Goal: Information Seeking & Learning: Learn about a topic

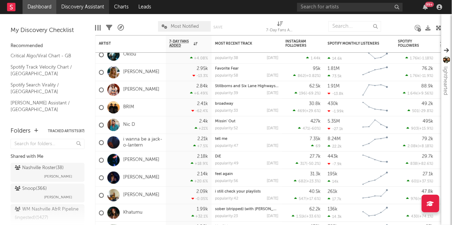
click at [82, 7] on link "Discovery Assistant" at bounding box center [82, 7] width 53 height 14
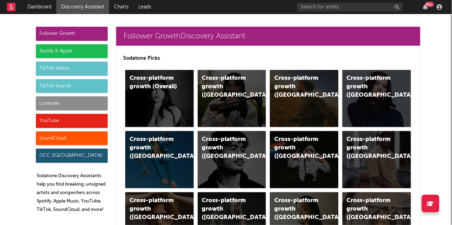
click at [74, 49] on div "Spotify & Apple" at bounding box center [72, 51] width 72 height 14
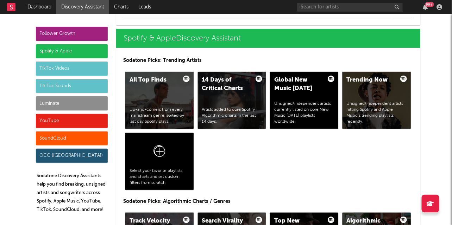
click at [70, 101] on div "Luminate" at bounding box center [72, 103] width 72 height 14
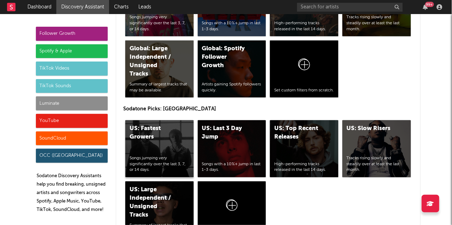
scroll to position [3212, 0]
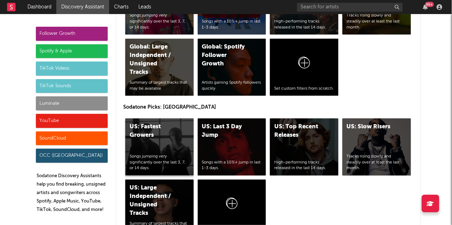
click at [171, 142] on div "US: Fastest Growers Songs jumping very significantly over the last 3, 7, or 14 …" at bounding box center [159, 147] width 68 height 57
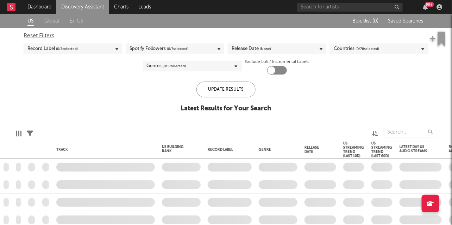
checkbox input "true"
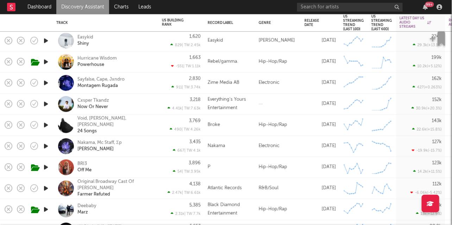
click at [286, 123] on div "Hip-Hop/Rap" at bounding box center [278, 125] width 46 height 21
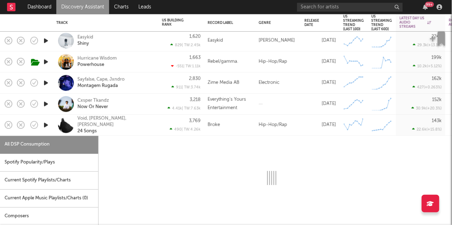
click at [44, 125] on icon "button" at bounding box center [45, 125] width 7 height 9
select select "1w"
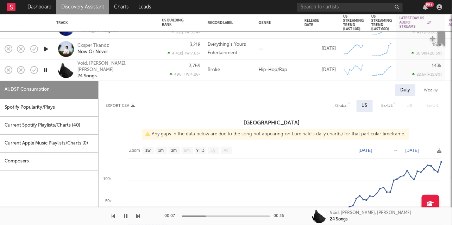
click at [245, 63] on div "Broke" at bounding box center [229, 70] width 51 height 21
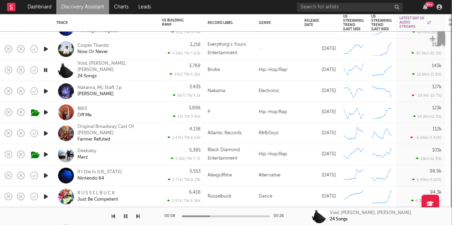
click at [46, 69] on icon "button" at bounding box center [45, 70] width 7 height 9
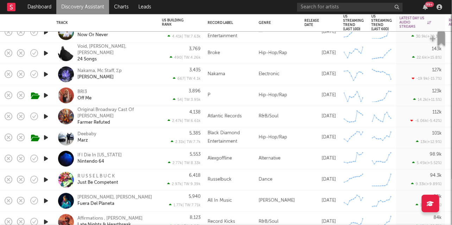
click at [48, 95] on icon "button" at bounding box center [45, 95] width 7 height 9
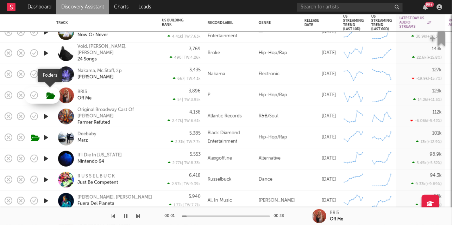
click at [48, 95] on icon "button" at bounding box center [50, 96] width 9 height 8
click at [44, 96] on icon "button" at bounding box center [45, 95] width 7 height 9
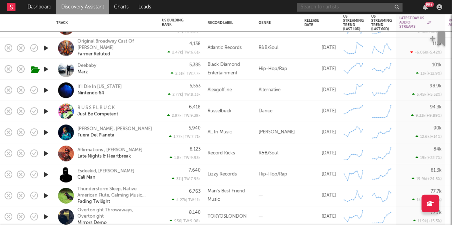
click at [341, 10] on input "text" at bounding box center [350, 7] width 106 height 9
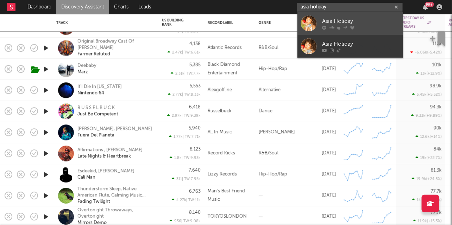
type input "asia holiday"
click at [356, 25] on div "Asia Holiday" at bounding box center [360, 21] width 77 height 8
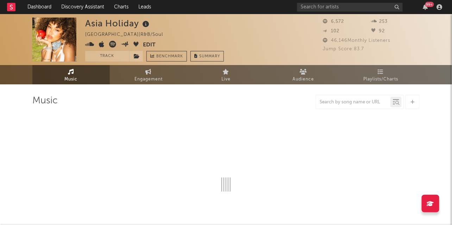
select select "6m"
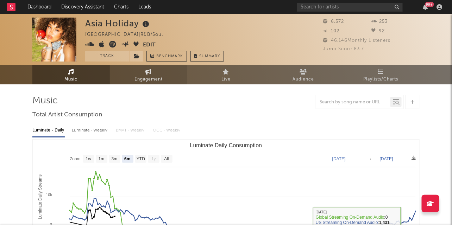
click at [135, 74] on link "Engagement" at bounding box center [148, 74] width 77 height 19
select select "1w"
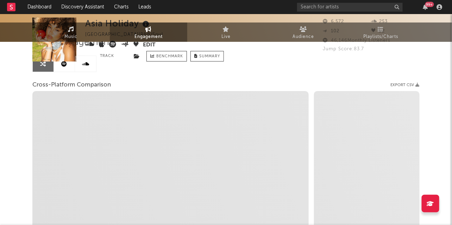
select select "1m"
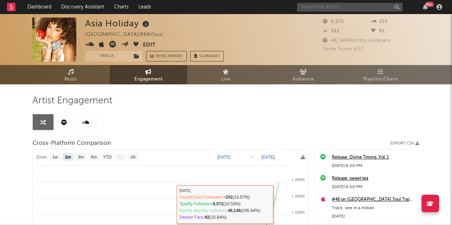
click at [315, 8] on input "text" at bounding box center [350, 7] width 106 height 9
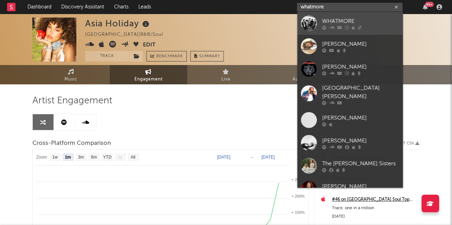
type input "whatmore"
click at [334, 19] on div "WHATMORE" at bounding box center [360, 21] width 77 height 8
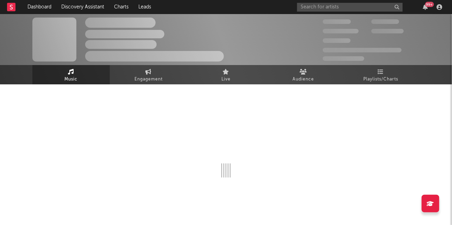
select select "1w"
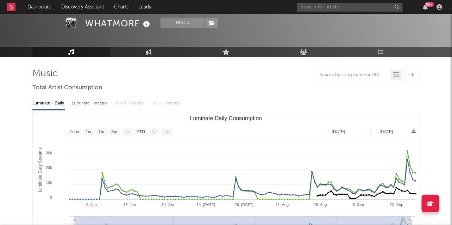
scroll to position [30, 0]
